Goal: Task Accomplishment & Management: Manage account settings

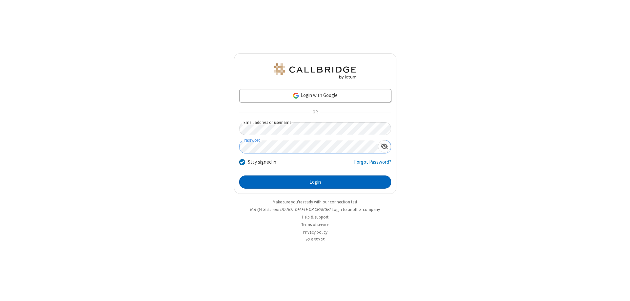
click at [315, 182] on button "Login" at bounding box center [315, 181] width 152 height 13
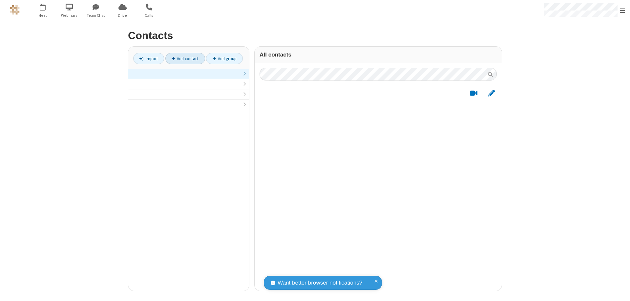
click at [189, 77] on link at bounding box center [188, 74] width 121 height 10
click at [185, 58] on link "Add contact" at bounding box center [185, 58] width 40 height 11
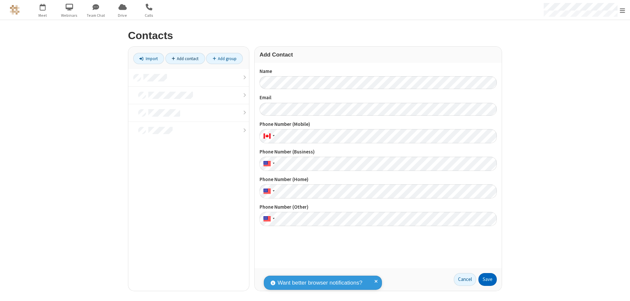
click at [488, 279] on button "Save" at bounding box center [487, 279] width 18 height 13
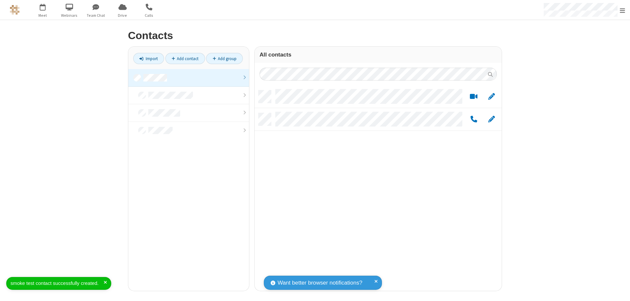
scroll to position [200, 242]
